Goal: Transaction & Acquisition: Purchase product/service

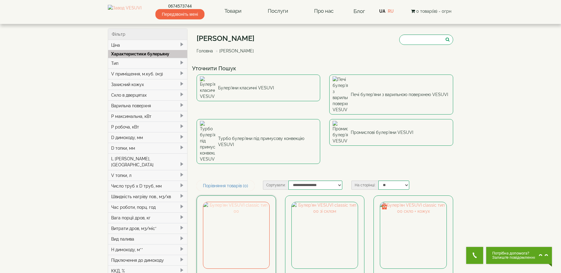
scroll to position [36, 0]
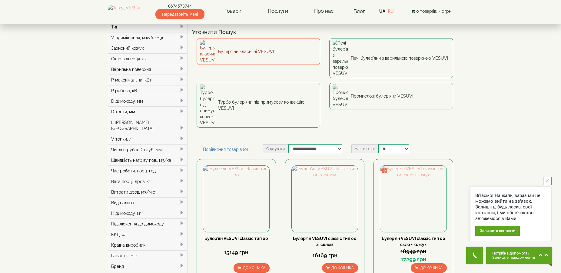
click at [246, 50] on link "Булер'яни класичні VESUVI" at bounding box center [259, 51] width 124 height 27
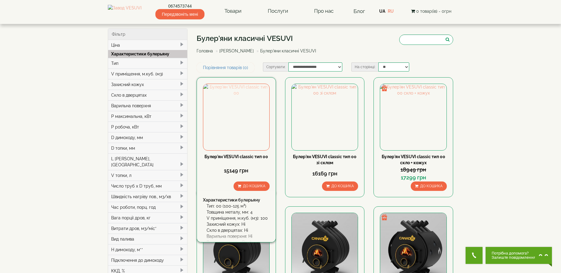
click at [234, 117] on img at bounding box center [236, 117] width 66 height 66
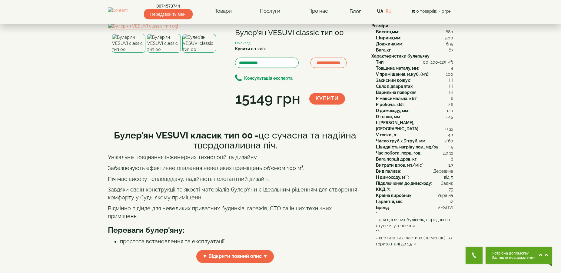
scroll to position [36, 0]
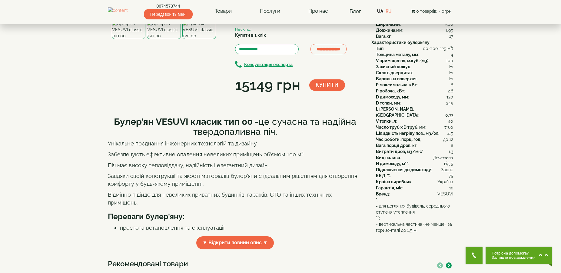
click at [202, 39] on img at bounding box center [199, 29] width 34 height 19
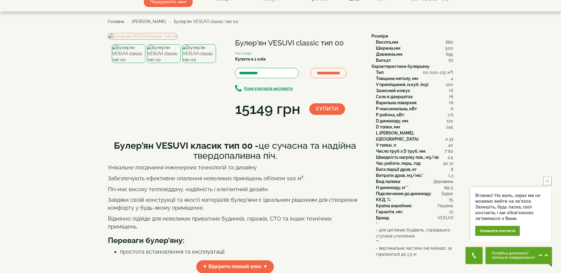
scroll to position [0, 0]
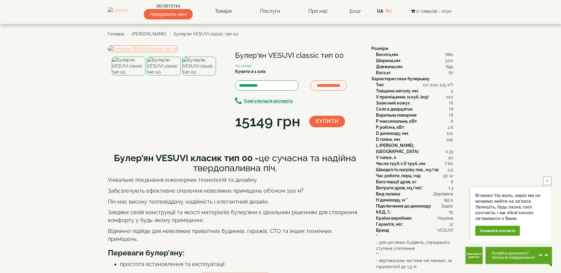
click at [162, 75] on img at bounding box center [164, 66] width 34 height 19
click at [195, 75] on img at bounding box center [199, 66] width 34 height 19
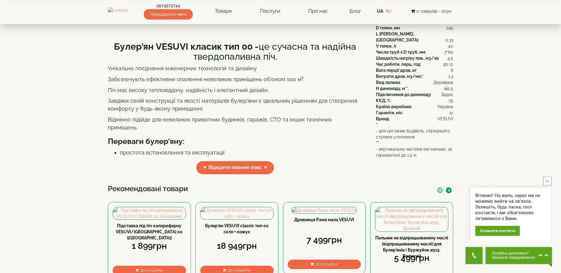
scroll to position [145, 0]
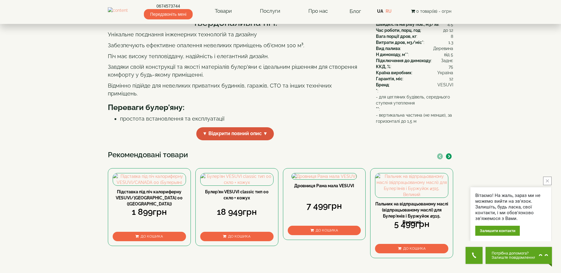
click at [205, 140] on span "▼ Відкрити повний опис ▼" at bounding box center [235, 133] width 78 height 13
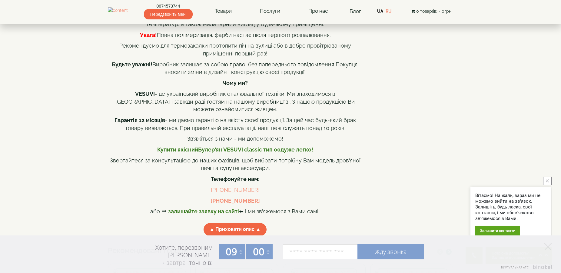
scroll to position [472, 0]
